Goal: Find contact information: Find contact information

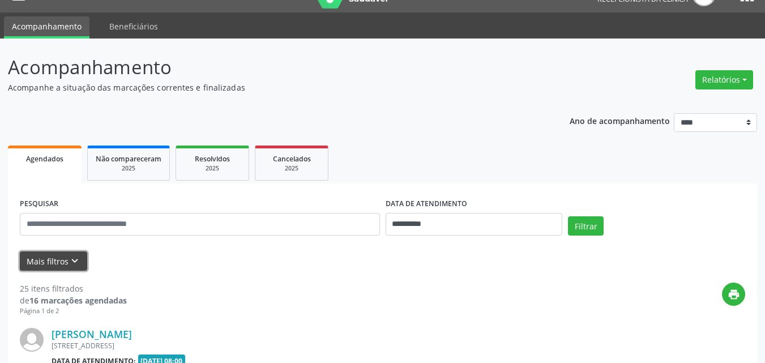
click at [70, 261] on icon "keyboard_arrow_down" at bounding box center [74, 261] width 12 height 12
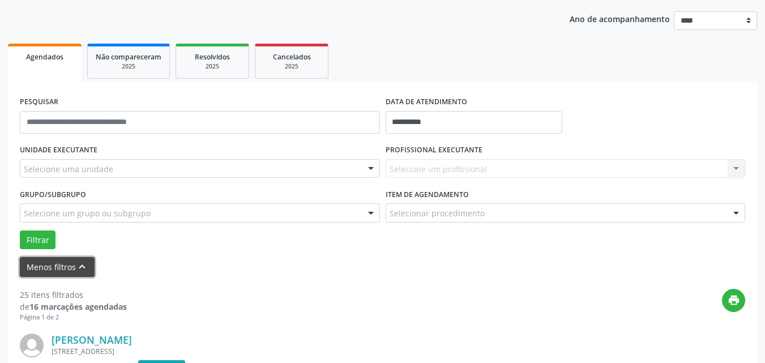
scroll to position [137, 0]
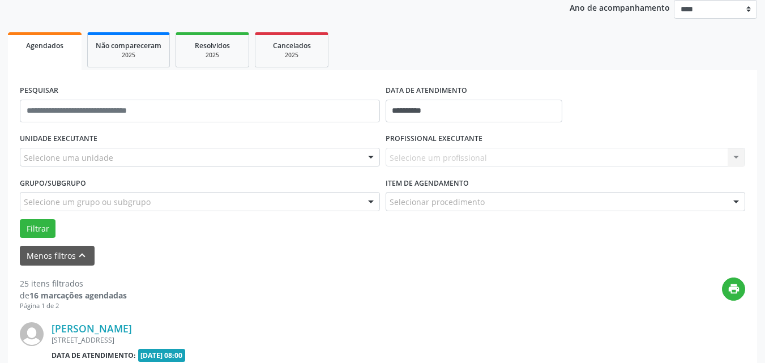
click at [101, 149] on div "Selecione uma unidade" at bounding box center [200, 157] width 360 height 19
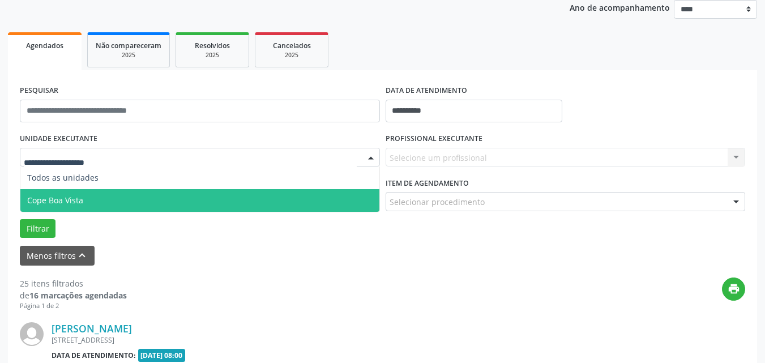
click at [84, 204] on span "Cope Boa Vista" at bounding box center [199, 200] width 359 height 23
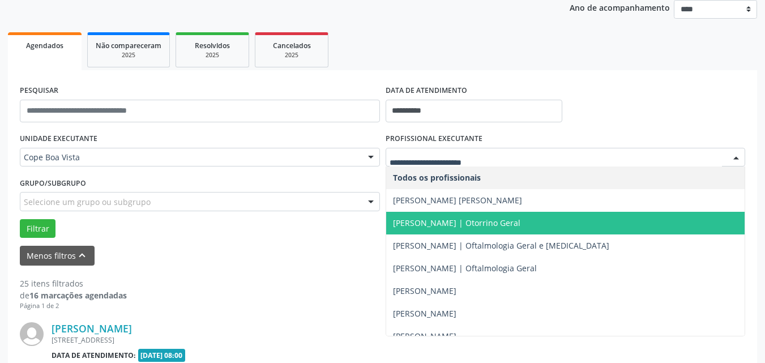
click at [432, 223] on span "[PERSON_NAME] | Otorrino Geral" at bounding box center [456, 222] width 127 height 11
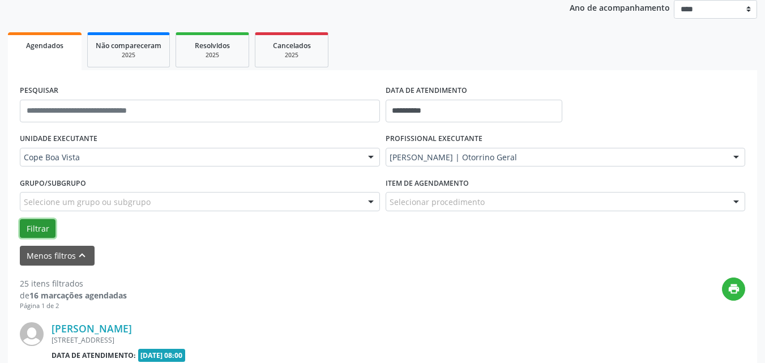
click at [33, 221] on button "Filtrar" at bounding box center [38, 228] width 36 height 19
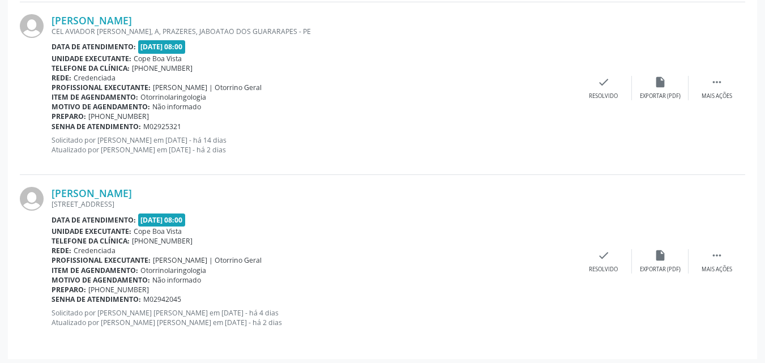
scroll to position [1832, 0]
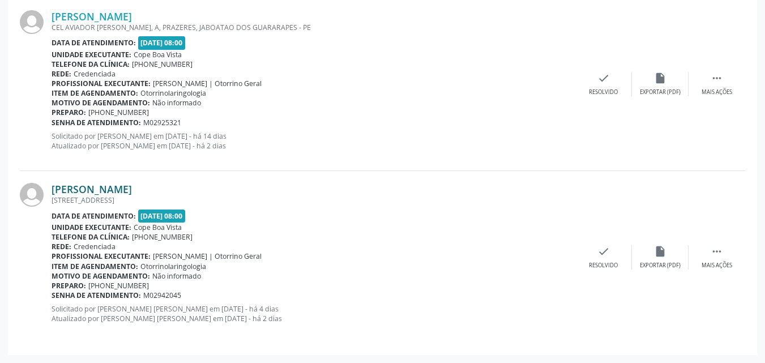
click at [99, 195] on link "[PERSON_NAME]" at bounding box center [91, 189] width 80 height 12
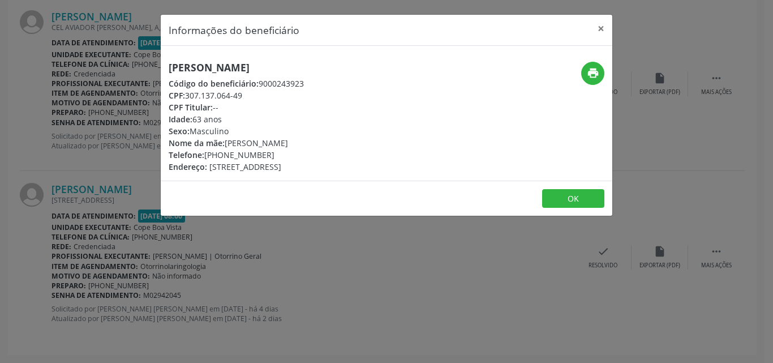
click at [254, 69] on h5 "[PERSON_NAME]" at bounding box center [236, 68] width 135 height 12
copy div "[PERSON_NAME]"
copy div "[PHONE_NUMBER]"
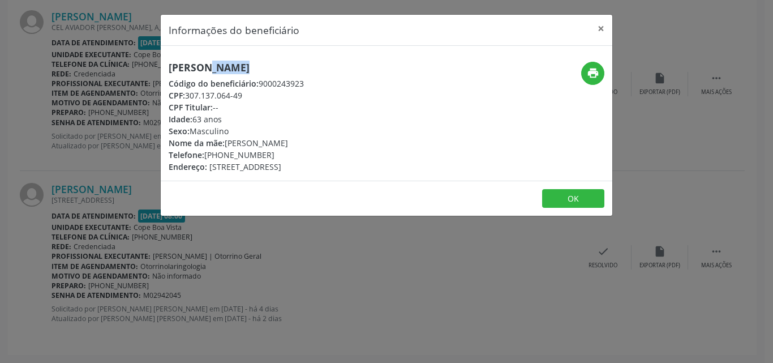
drag, startPoint x: 207, startPoint y: 156, endPoint x: 286, endPoint y: 156, distance: 78.7
click at [286, 156] on div "Telefone: [PHONE_NUMBER]" at bounding box center [236, 155] width 135 height 12
click at [578, 194] on button "OK" at bounding box center [573, 198] width 62 height 19
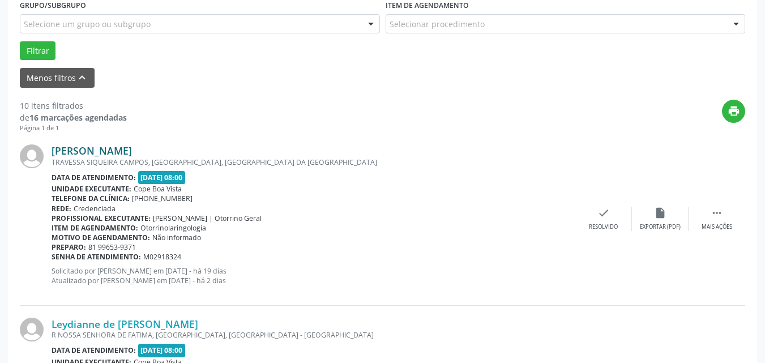
scroll to position [247, 0]
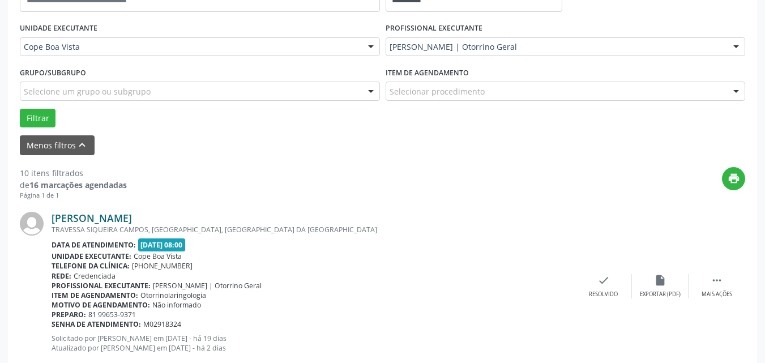
click at [111, 212] on link "[PERSON_NAME]" at bounding box center [91, 218] width 80 height 12
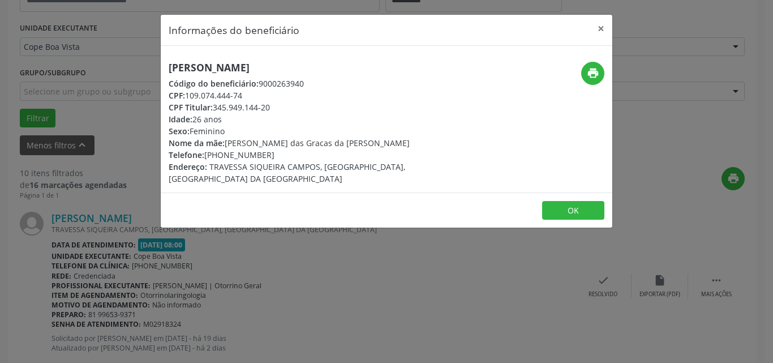
click at [242, 70] on h5 "[PERSON_NAME]" at bounding box center [311, 68] width 285 height 12
copy div "[PERSON_NAME]"
copy div "[PHONE_NUMBER]"
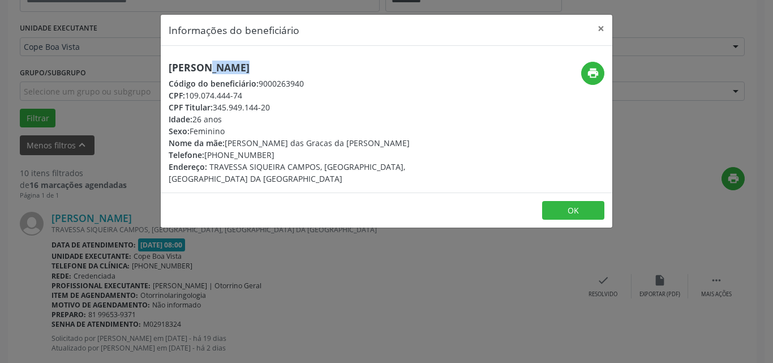
drag, startPoint x: 204, startPoint y: 154, endPoint x: 275, endPoint y: 155, distance: 71.3
click at [275, 155] on div "Telefone: [PHONE_NUMBER]" at bounding box center [311, 155] width 285 height 12
click at [568, 201] on button "OK" at bounding box center [573, 210] width 62 height 19
